Goal: Use online tool/utility: Utilize a website feature to perform a specific function

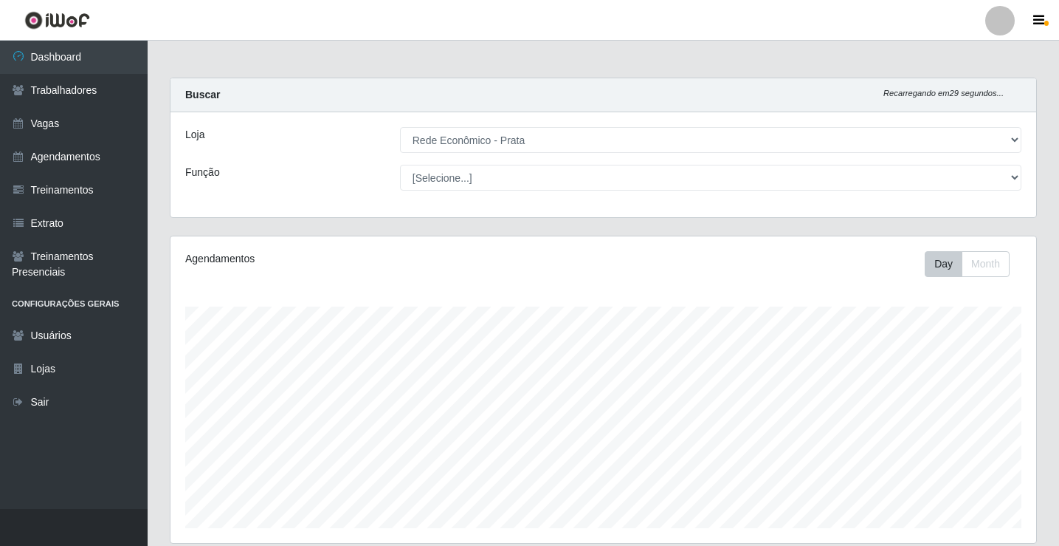
select select "192"
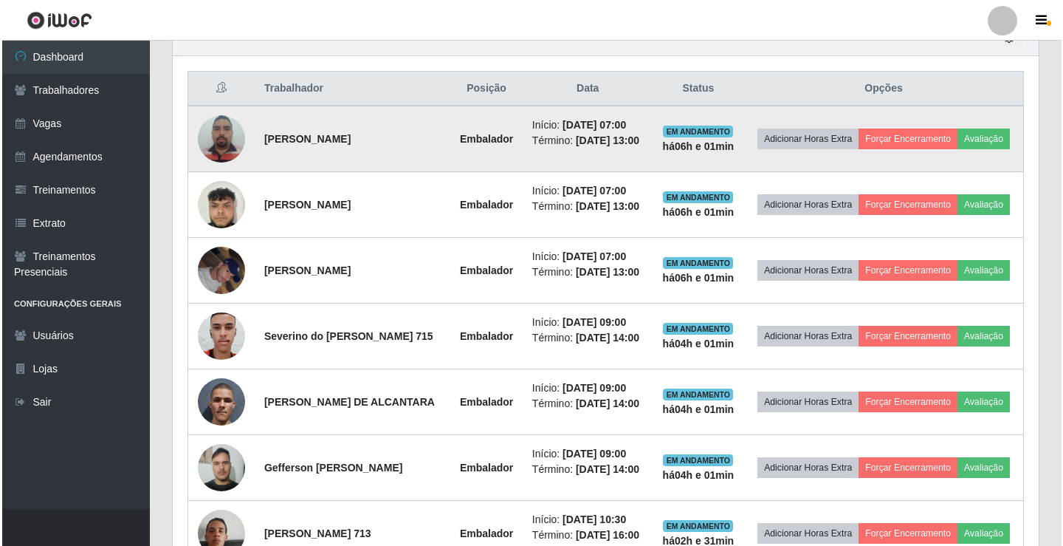
scroll to position [306, 866]
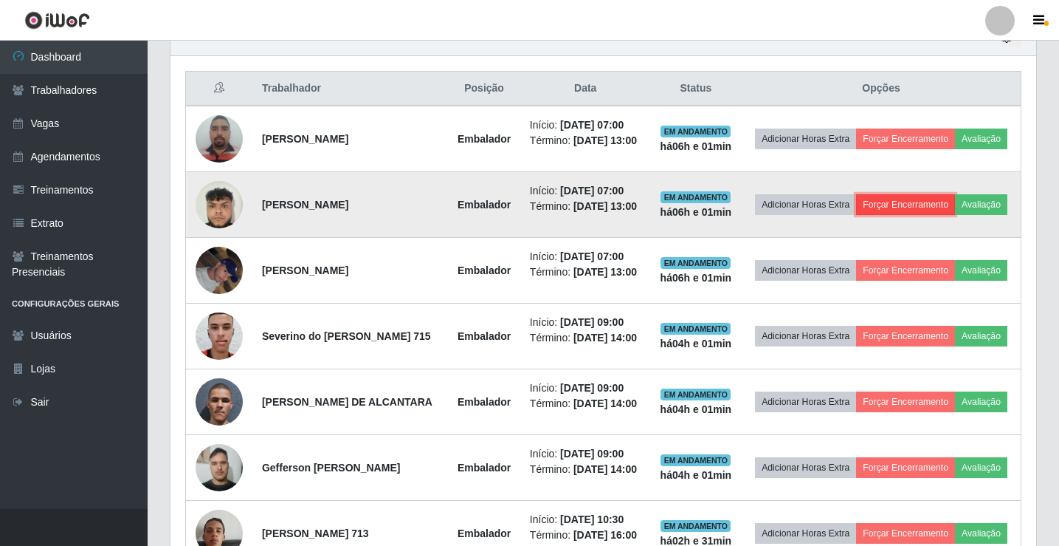
click at [951, 213] on button "Forçar Encerramento" at bounding box center [905, 204] width 99 height 21
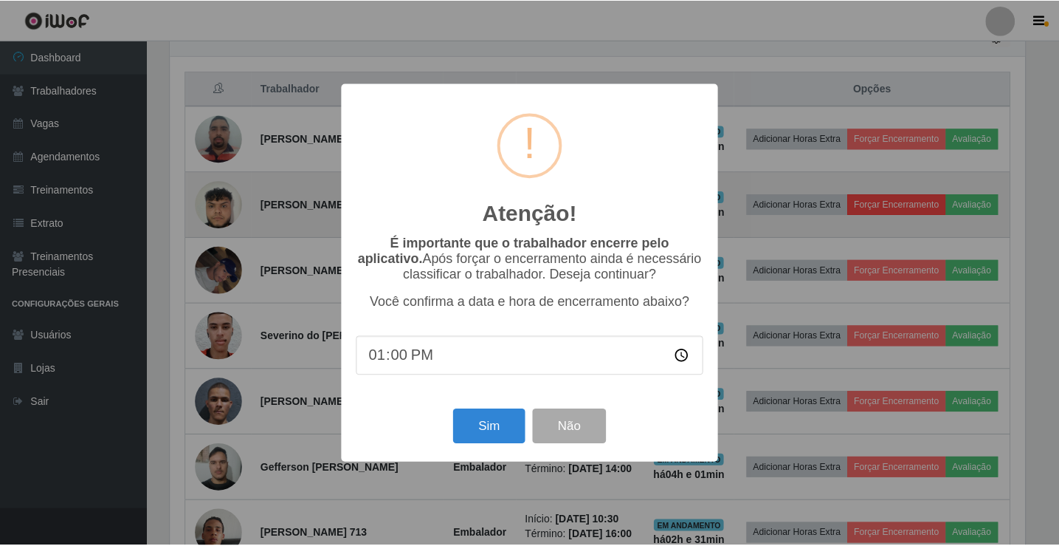
scroll to position [306, 859]
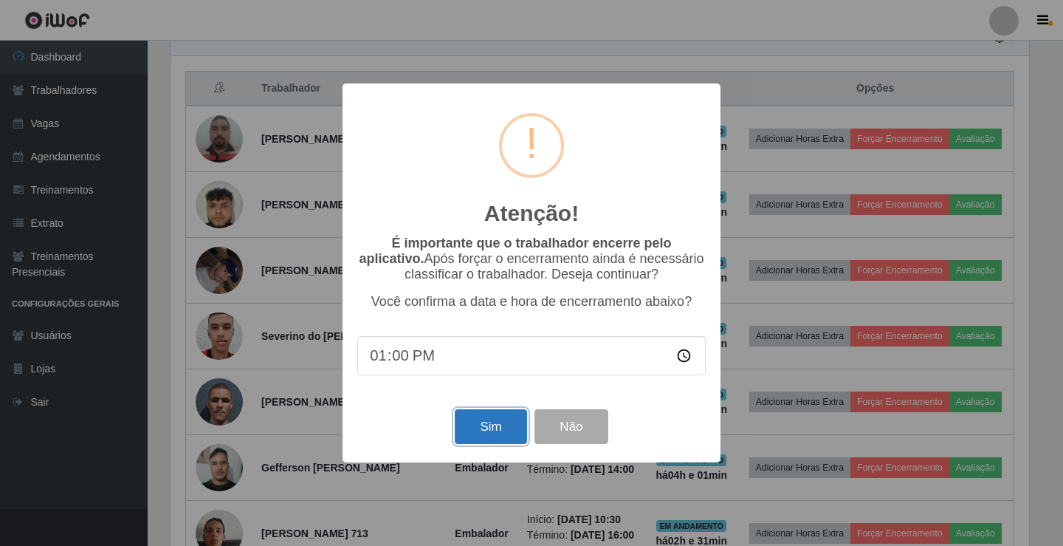
click at [509, 427] on button "Sim" at bounding box center [491, 426] width 72 height 35
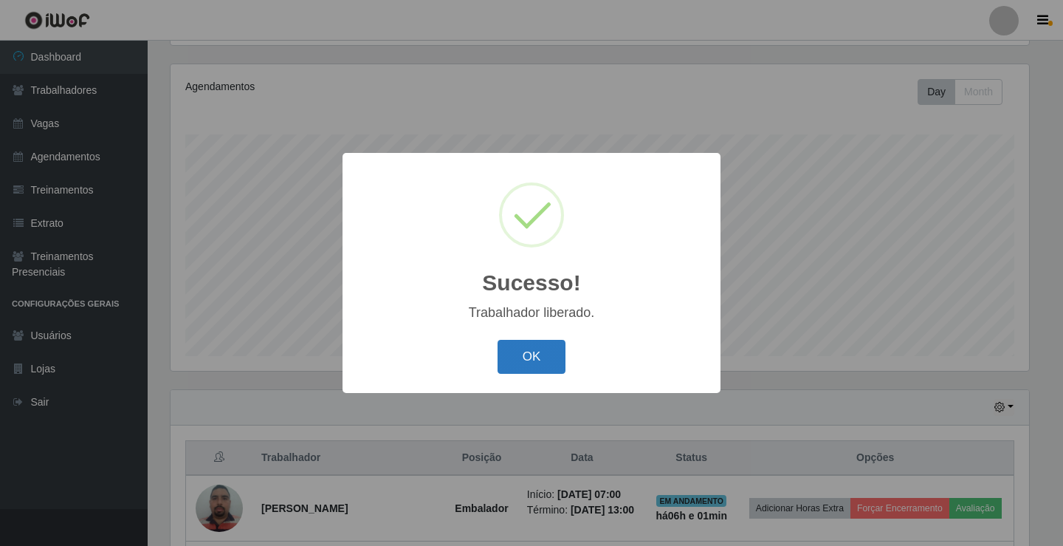
click at [537, 350] on button "OK" at bounding box center [532, 357] width 69 height 35
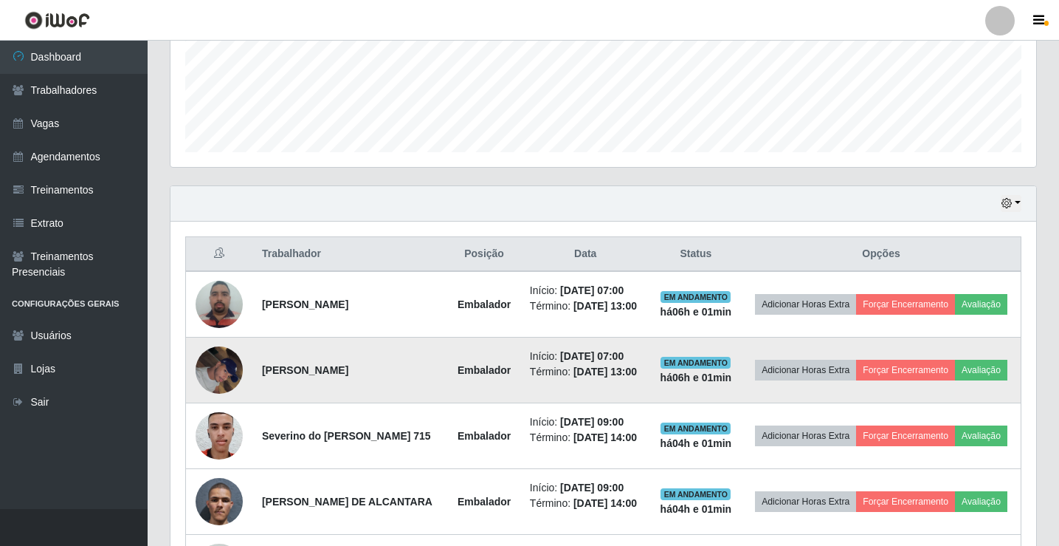
scroll to position [394, 0]
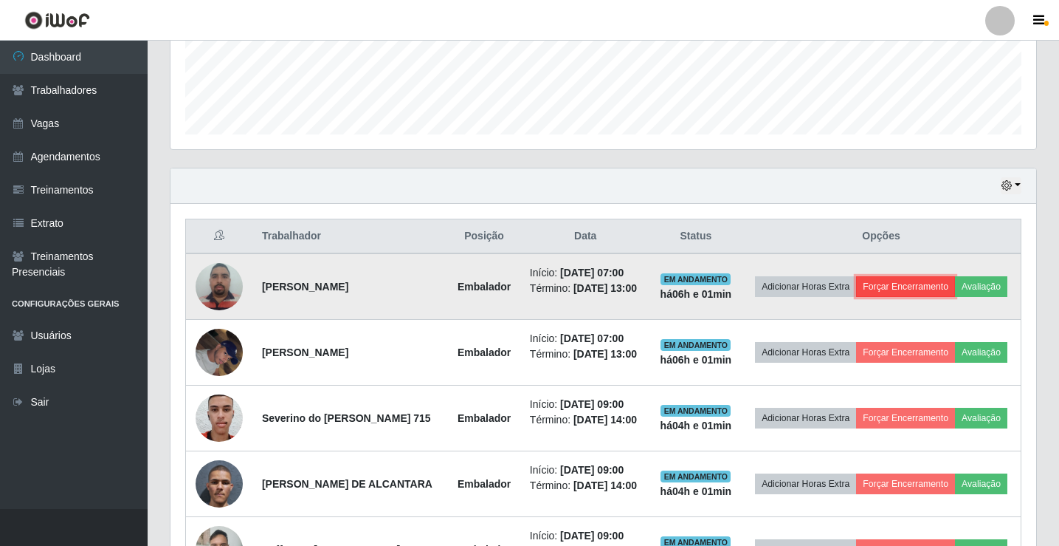
click at [955, 276] on button "Forçar Encerramento" at bounding box center [905, 286] width 99 height 21
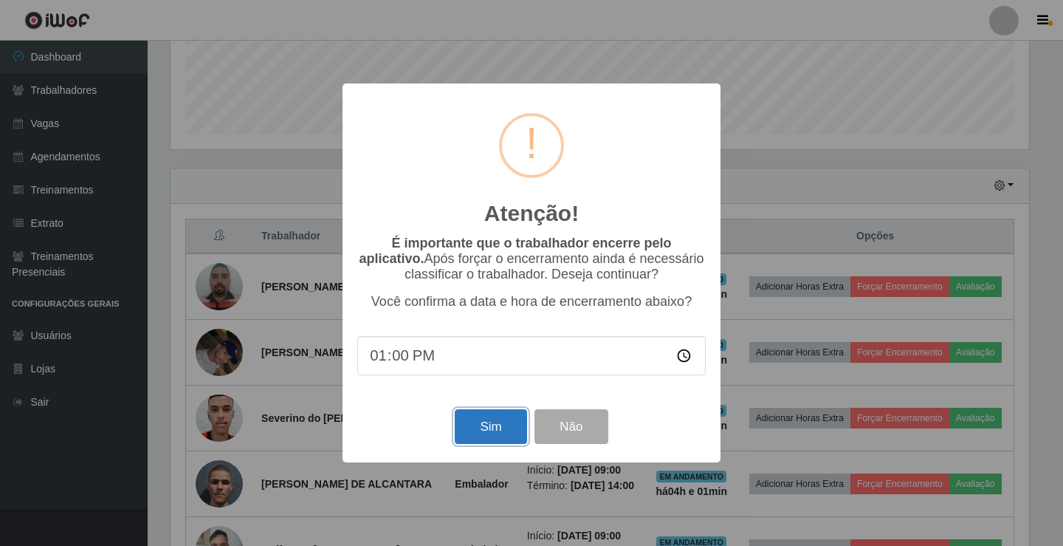
click at [501, 419] on button "Sim" at bounding box center [491, 426] width 72 height 35
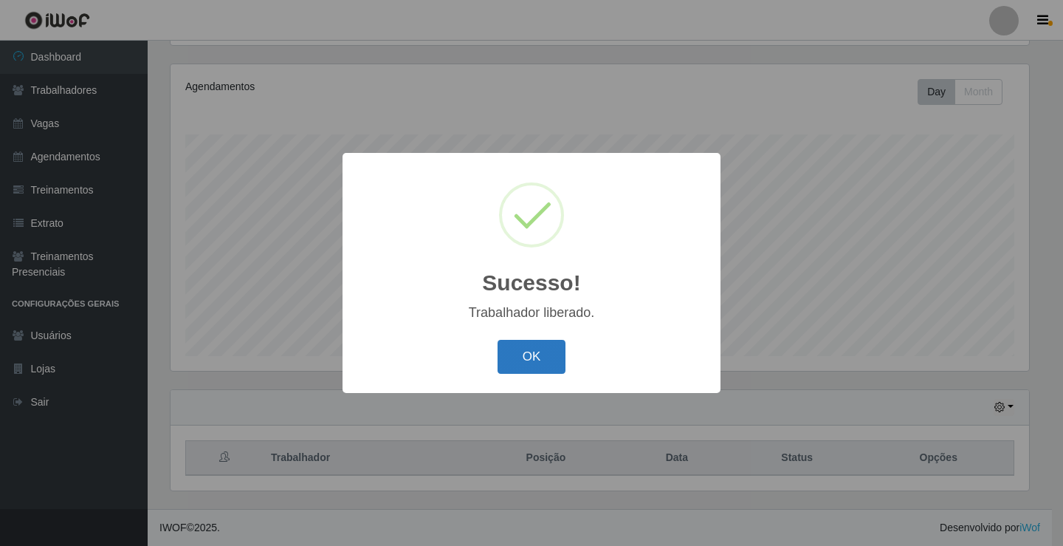
click at [513, 367] on button "OK" at bounding box center [532, 357] width 69 height 35
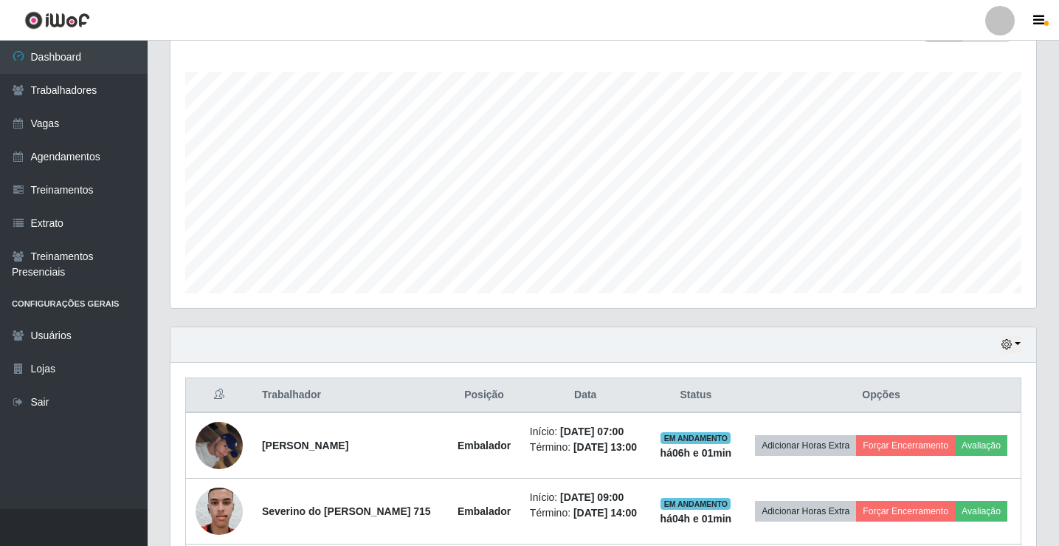
scroll to position [320, 0]
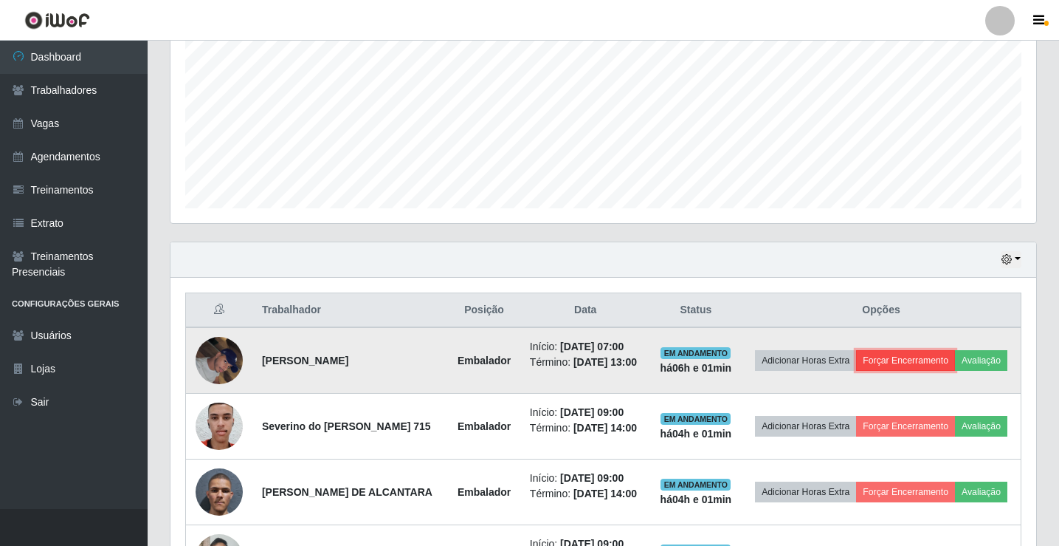
click at [955, 354] on button "Forçar Encerramento" at bounding box center [905, 360] width 99 height 21
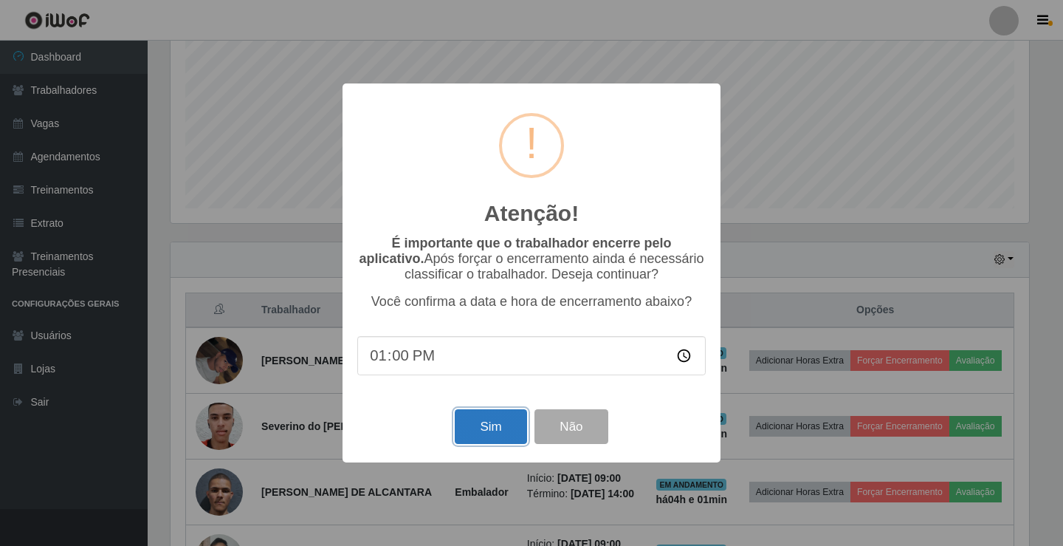
click at [506, 442] on button "Sim" at bounding box center [491, 426] width 72 height 35
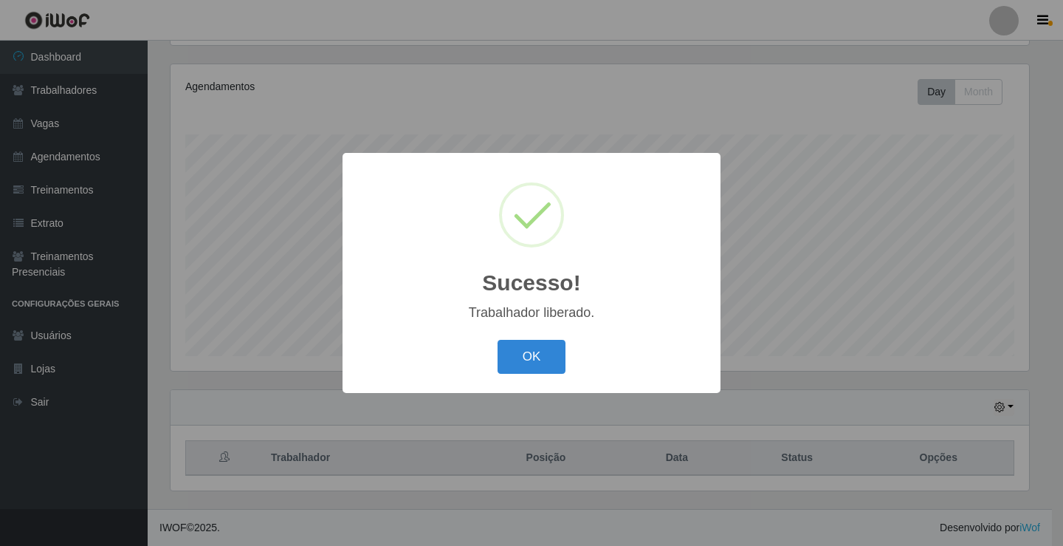
click at [498, 340] on button "OK" at bounding box center [532, 357] width 69 height 35
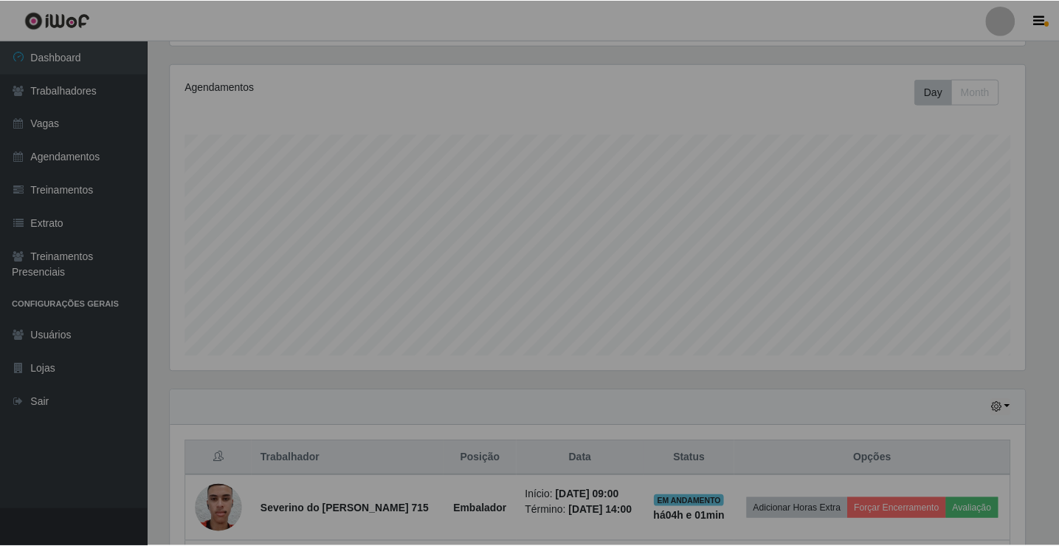
scroll to position [0, 0]
